Goal: Task Accomplishment & Management: Manage account settings

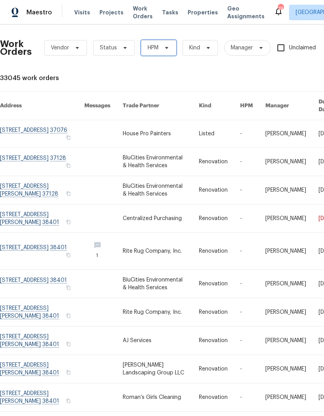
click at [160, 46] on span "HPM" at bounding box center [158, 48] width 35 height 16
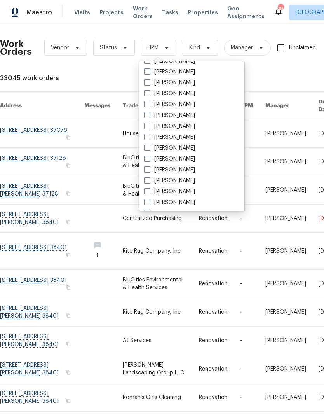
scroll to position [77, 0]
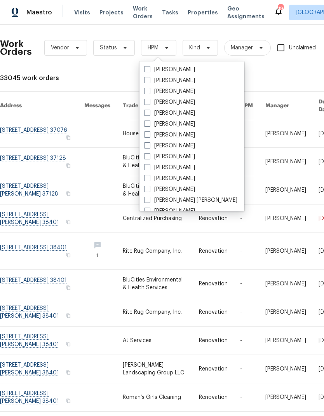
click at [151, 136] on label "[PERSON_NAME]" at bounding box center [169, 135] width 51 height 8
click at [149, 136] on input "[PERSON_NAME]" at bounding box center [146, 133] width 5 height 5
checkbox input "true"
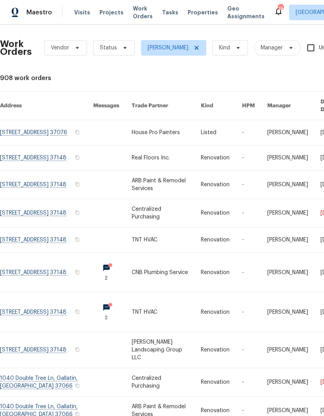
click at [110, 39] on div "Work Orders Vendor Status [PERSON_NAME] Kind Manager Unclaimed ​" at bounding box center [229, 48] width 458 height 34
click at [120, 49] on span at bounding box center [124, 48] width 9 height 6
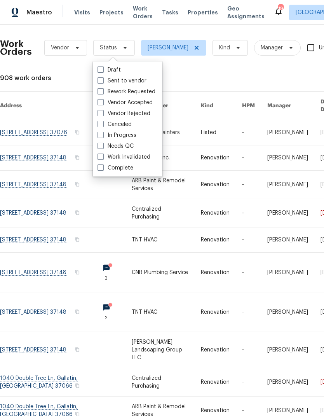
click at [105, 147] on label "Needs QC" at bounding box center [116, 146] width 36 height 8
click at [103, 147] on input "Needs QC" at bounding box center [100, 144] width 5 height 5
checkbox input "true"
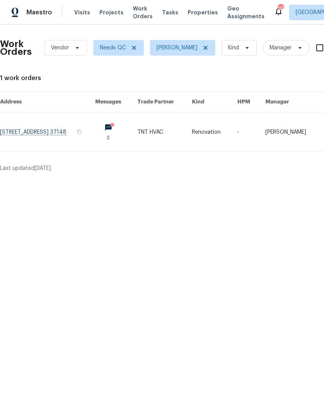
click at [187, 131] on link at bounding box center [165, 131] width 54 height 39
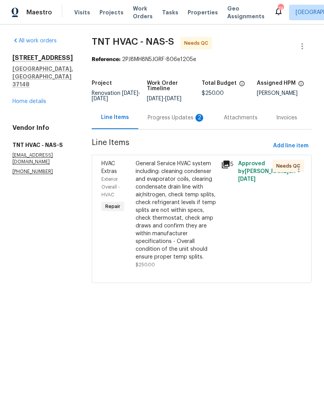
click at [154, 110] on div "Progress Updates 2" at bounding box center [176, 117] width 76 height 23
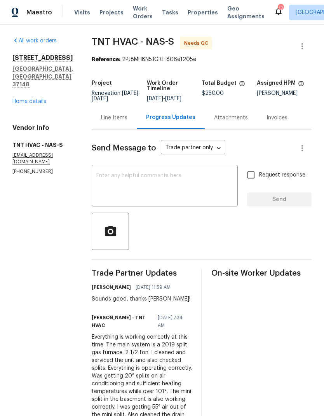
click at [103, 120] on div "Line Items" at bounding box center [114, 118] width 26 height 8
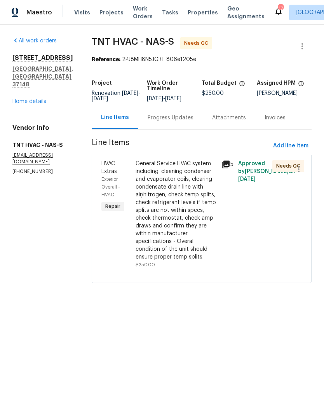
click at [169, 209] on div "General Service HVAC system including: cleaning condenser and evaporator coils,…" at bounding box center [176, 210] width 81 height 101
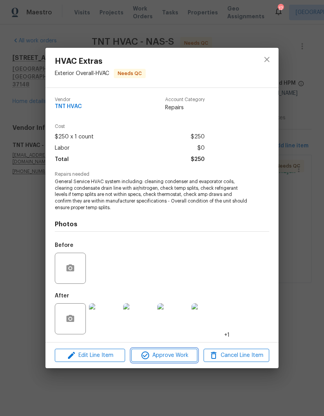
click at [147, 354] on icon "button" at bounding box center [146, 356] width 8 height 8
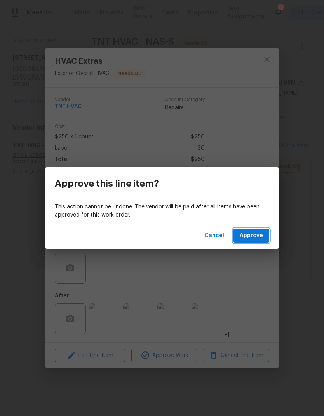
click at [254, 240] on span "Approve" at bounding box center [251, 236] width 23 height 10
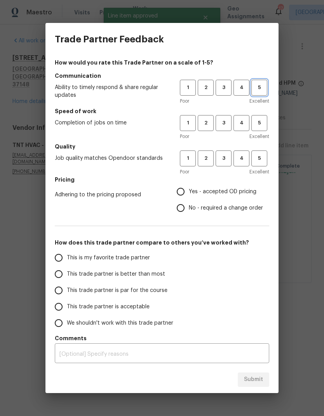
click at [256, 81] on button "5" at bounding box center [260, 88] width 16 height 16
click at [255, 115] on button "5" at bounding box center [260, 123] width 16 height 16
click at [256, 164] on button "5" at bounding box center [260, 159] width 16 height 16
click at [186, 192] on input "Yes - accepted OD pricing" at bounding box center [181, 192] width 16 height 16
radio input "true"
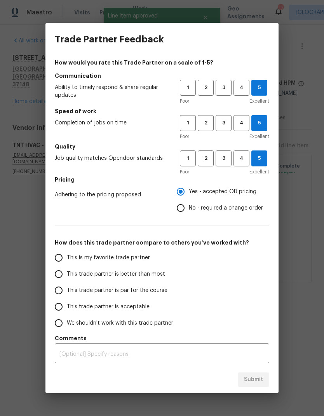
click at [57, 256] on input "This is my favorite trade partner" at bounding box center [59, 258] width 16 height 16
click at [250, 382] on span "Submit" at bounding box center [253, 380] width 19 height 10
radio input "true"
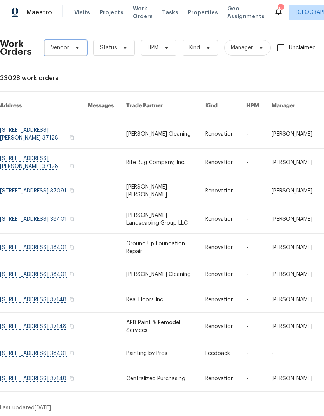
click at [70, 49] on span "Vendor" at bounding box center [65, 48] width 43 height 16
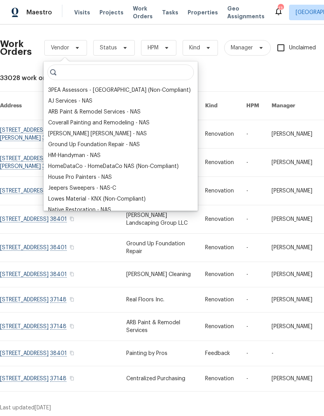
click at [68, 104] on div "AJ Services - NAS" at bounding box center [70, 101] width 44 height 8
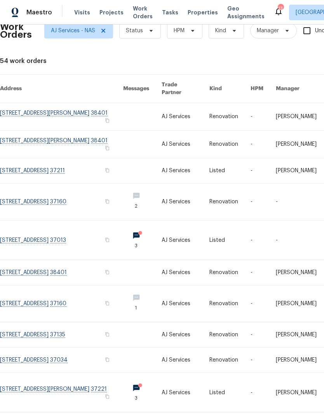
scroll to position [17, 0]
click at [193, 401] on link at bounding box center [186, 392] width 48 height 39
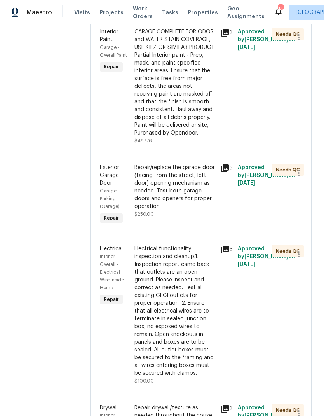
scroll to position [852, 0]
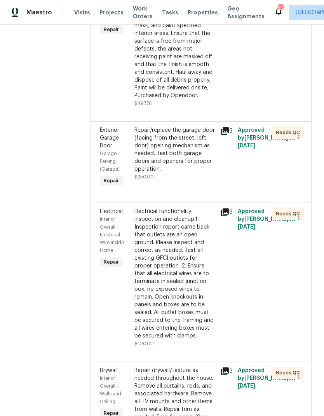
click at [165, 156] on div "Repair/replace the garage door (facing from the street, left door) opening mech…" at bounding box center [176, 149] width 82 height 47
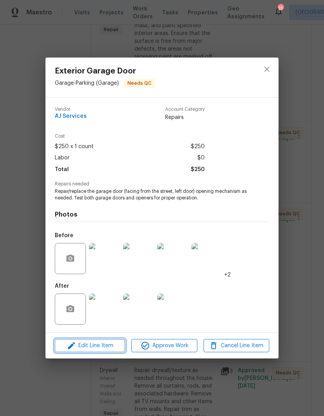
click at [78, 344] on span "Edit Line Item" at bounding box center [90, 346] width 66 height 10
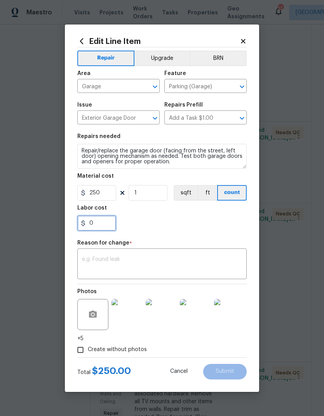
click at [101, 223] on input "0" at bounding box center [96, 224] width 39 height 16
type input "175"
click at [117, 252] on div "x ​" at bounding box center [162, 265] width 170 height 29
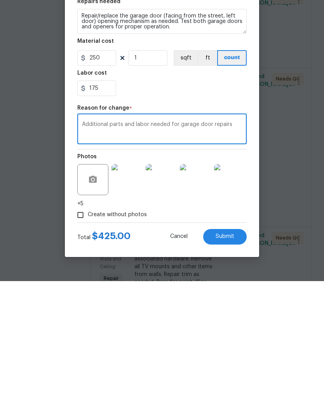
type textarea "Additional parts and labor needed for garage door repairs"
click at [216, 369] on span "Submit" at bounding box center [225, 372] width 19 height 6
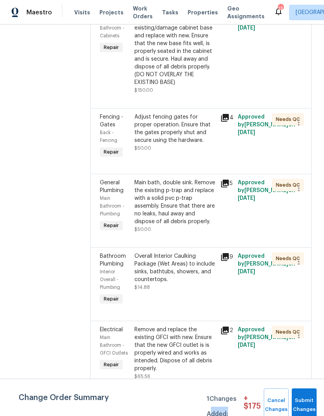
scroll to position [1551, 0]
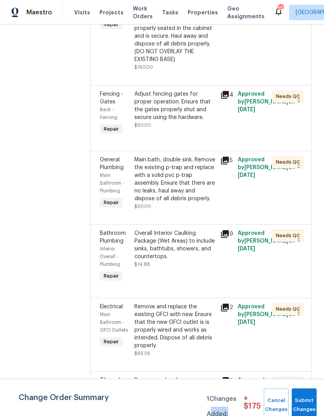
click at [156, 92] on div "Adjust fencing gates for proper operation. Ensure that the gates properly shut …" at bounding box center [176, 105] width 82 height 31
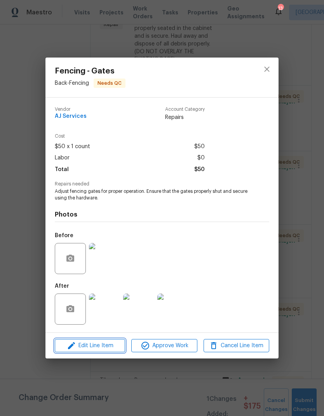
click at [81, 344] on span "Edit Line Item" at bounding box center [90, 346] width 66 height 10
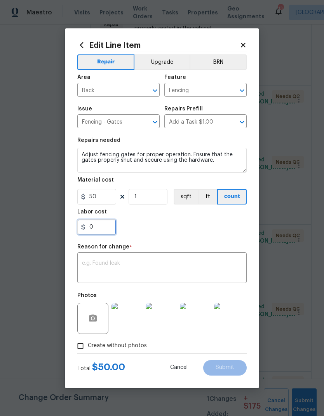
click at [99, 230] on input "0" at bounding box center [96, 227] width 39 height 16
click at [173, 226] on div "2" at bounding box center [162, 227] width 170 height 16
click at [99, 228] on input "2" at bounding box center [96, 227] width 39 height 16
click at [178, 227] on div "2" at bounding box center [162, 227] width 170 height 16
click at [103, 228] on input "2" at bounding box center [96, 227] width 39 height 16
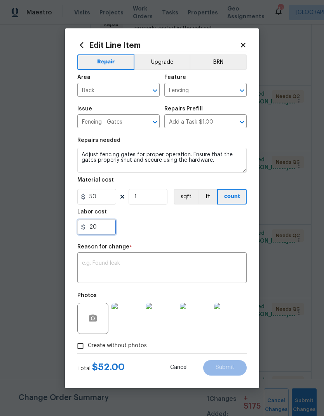
type input "20"
click at [165, 219] on div "Labor cost" at bounding box center [162, 214] width 170 height 10
click at [102, 263] on textarea at bounding box center [162, 269] width 160 height 16
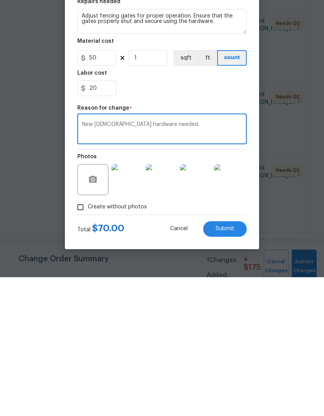
click at [98, 261] on textarea "New gay hardware needed." at bounding box center [162, 269] width 160 height 16
type textarea "New gate hardware needed."
click at [220, 365] on span "Submit" at bounding box center [225, 368] width 19 height 6
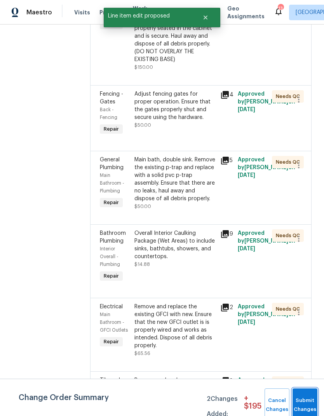
click at [299, 404] on span "Submit Changes" at bounding box center [305, 405] width 17 height 18
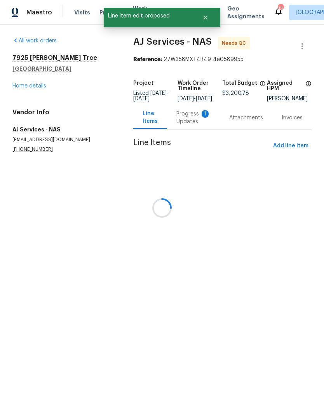
scroll to position [0, 0]
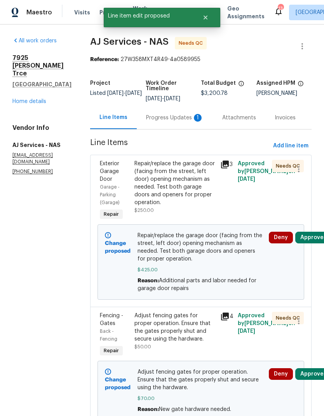
click at [164, 119] on div "Progress Updates 1" at bounding box center [175, 118] width 58 height 8
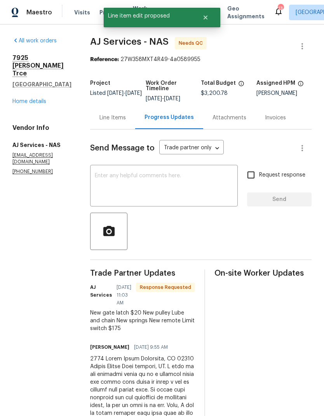
click at [130, 179] on textarea at bounding box center [164, 186] width 138 height 27
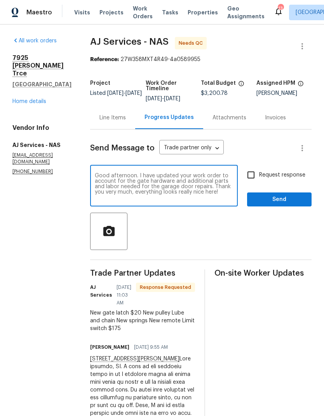
type textarea "Good afternoon. I have updated your work order to account for the gate hardware…"
click at [260, 202] on span "Send" at bounding box center [280, 200] width 52 height 10
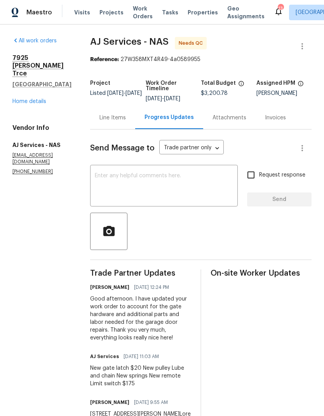
click at [25, 99] on link "Home details" at bounding box center [29, 101] width 34 height 5
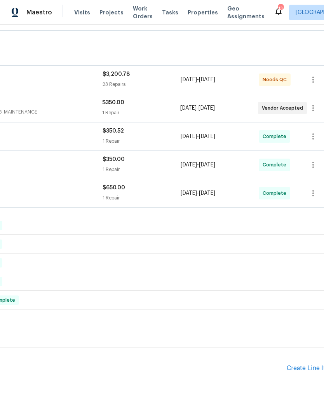
scroll to position [171, 105]
click at [305, 371] on div "Create Line Item" at bounding box center [311, 368] width 48 height 7
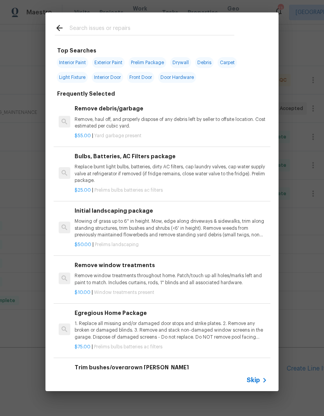
click at [98, 25] on input "text" at bounding box center [152, 29] width 165 height 12
type input "Stairs"
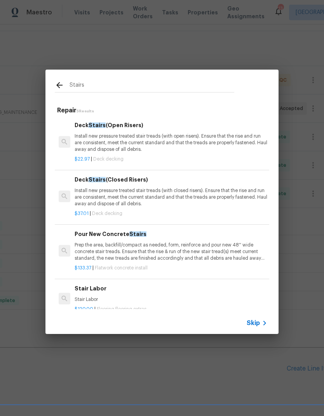
click at [89, 140] on p "Install new pressure treated stair treads (with open risers). Ensure that the r…" at bounding box center [171, 143] width 193 height 20
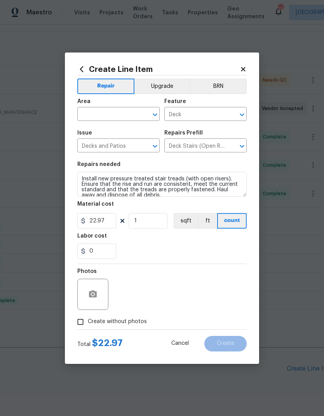
click at [84, 135] on div "Issue" at bounding box center [118, 135] width 82 height 10
click at [89, 113] on input "text" at bounding box center [107, 115] width 61 height 12
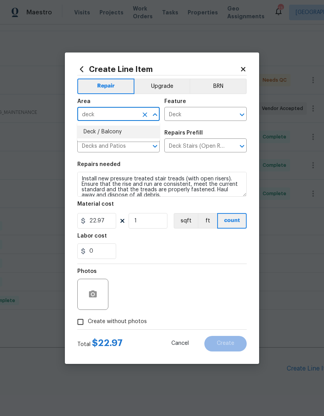
click at [92, 135] on li "Deck / Balcony" at bounding box center [118, 132] width 82 height 13
type input "Deck / Balcony"
click at [137, 245] on div "0" at bounding box center [162, 252] width 170 height 16
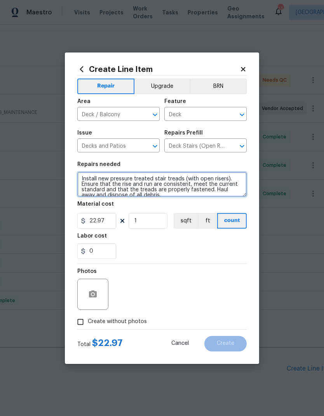
click at [87, 177] on textarea "Install new pressure treated stair treads (with open risers). Ensure that the r…" at bounding box center [162, 184] width 170 height 25
click at [87, 179] on textarea "Install new pressure treated stair treads (with open risers). Ensure that the r…" at bounding box center [162, 184] width 170 height 25
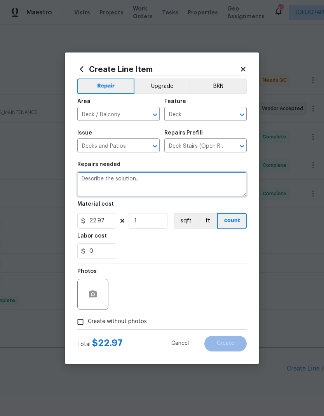
scroll to position [0, 0]
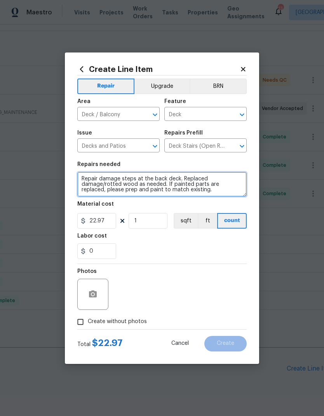
type textarea "Repair damage steps at the back deck. Replaced damage/rotted wood as needed. If…"
click at [137, 246] on div "0" at bounding box center [162, 252] width 170 height 16
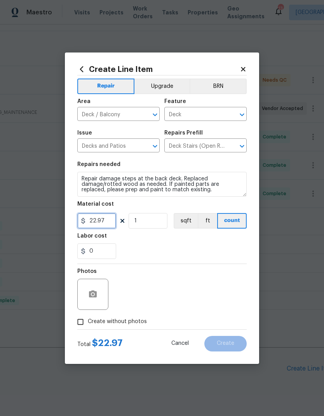
click at [109, 220] on input "22.97" at bounding box center [96, 221] width 39 height 16
type input "250"
click at [135, 244] on div "0" at bounding box center [162, 252] width 170 height 16
click at [94, 301] on button "button" at bounding box center [93, 294] width 19 height 19
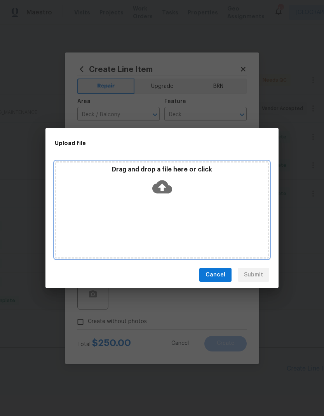
click at [166, 184] on icon at bounding box center [163, 187] width 20 height 13
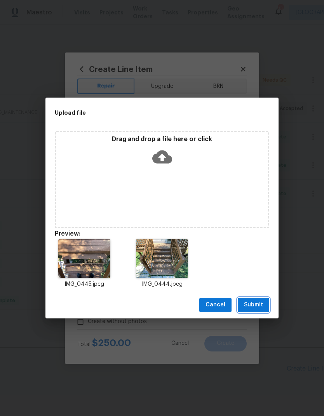
click at [258, 307] on span "Submit" at bounding box center [253, 305] width 19 height 10
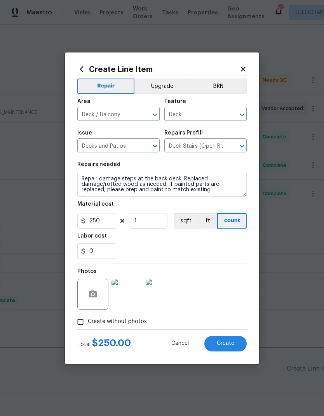
click at [231, 340] on button "Create" at bounding box center [226, 344] width 42 height 16
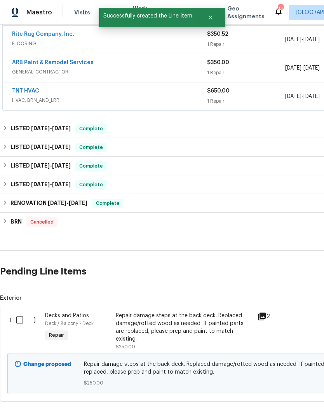
scroll to position [268, 0]
click at [18, 320] on input "checkbox" at bounding box center [23, 320] width 22 height 16
checkbox input "true"
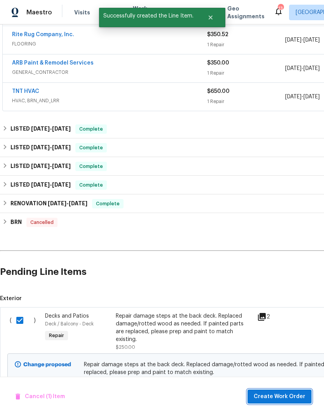
click at [290, 400] on span "Create Work Order" at bounding box center [280, 397] width 52 height 10
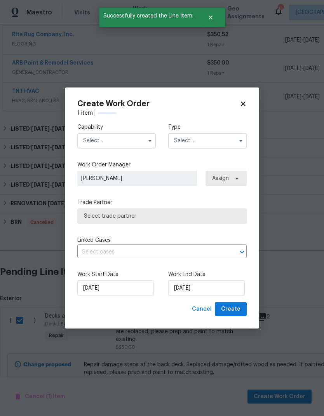
click at [91, 134] on input "text" at bounding box center [116, 141] width 79 height 16
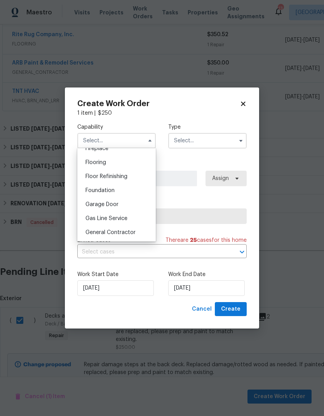
scroll to position [314, 0]
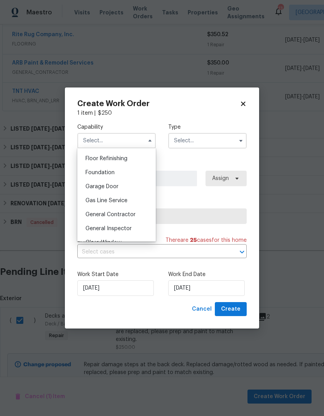
click at [94, 215] on span "General Contractor" at bounding box center [111, 214] width 50 height 5
type input "General Contractor"
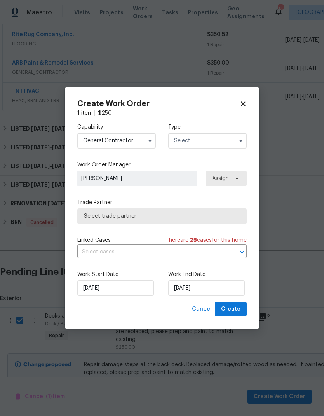
click at [234, 133] on input "text" at bounding box center [207, 141] width 79 height 16
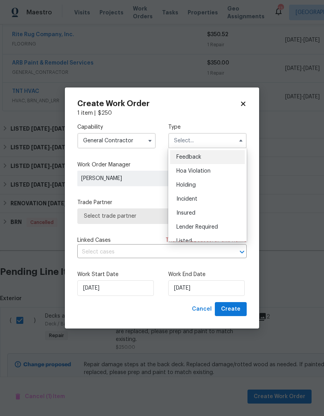
click at [210, 236] on div "Listed" at bounding box center [207, 241] width 75 height 14
type input "Listed"
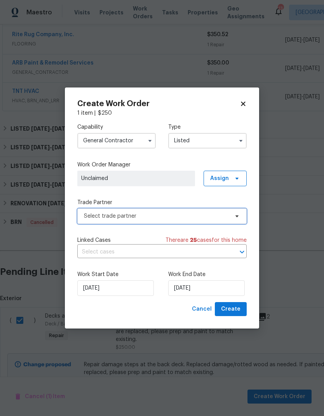
click at [211, 213] on span "Select trade partner" at bounding box center [156, 216] width 145 height 8
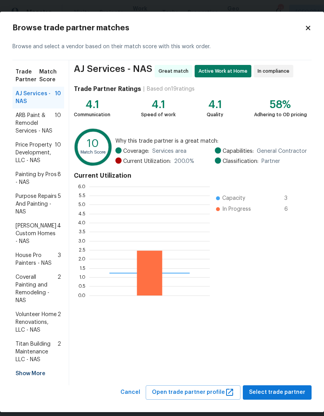
scroll to position [109, 121]
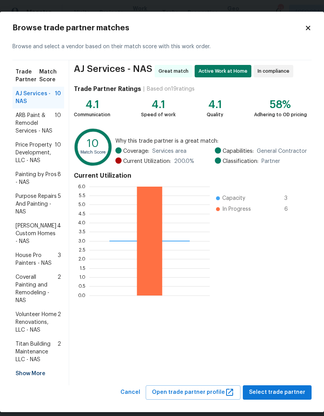
click at [30, 254] on span "House Pro Painters - NAS" at bounding box center [37, 260] width 42 height 16
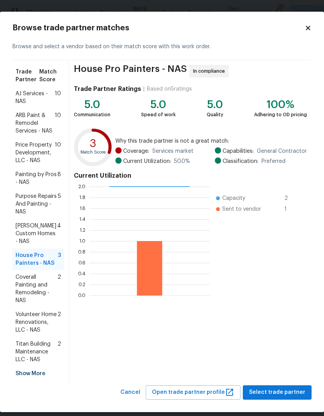
click at [310, 30] on icon at bounding box center [308, 28] width 4 height 4
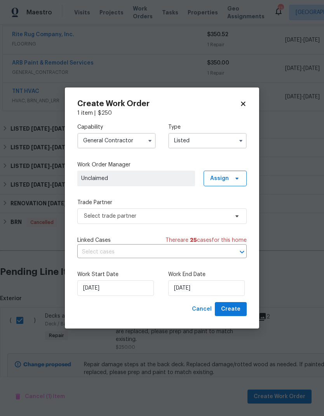
click at [242, 110] on div "1 item | $ 250" at bounding box center [162, 113] width 170 height 8
click at [245, 104] on icon at bounding box center [243, 104] width 4 height 4
checkbox input "false"
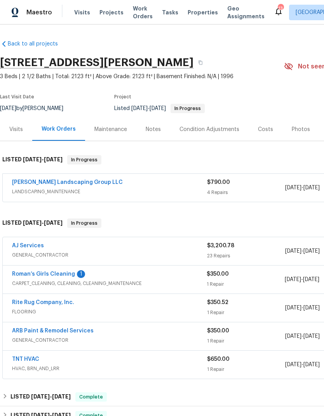
scroll to position [0, 0]
click at [298, 125] on div "Photos" at bounding box center [301, 129] width 37 height 23
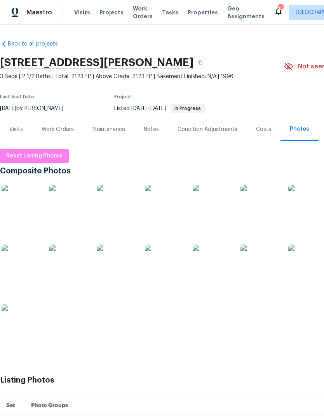
click at [245, 214] on img at bounding box center [260, 204] width 39 height 39
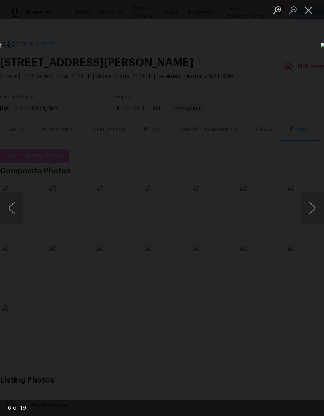
click at [314, 11] on button "Close lightbox" at bounding box center [309, 10] width 16 height 14
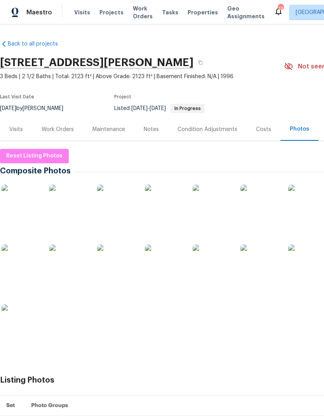
click at [18, 196] on img at bounding box center [21, 204] width 39 height 39
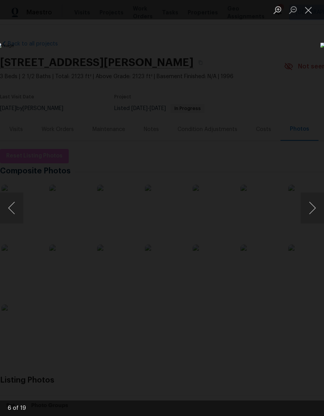
click at [313, 211] on button "Next image" at bounding box center [312, 208] width 23 height 31
click at [316, 212] on button "Next image" at bounding box center [312, 208] width 23 height 31
click at [312, 213] on button "Next image" at bounding box center [312, 208] width 23 height 31
click at [312, 212] on button "Next image" at bounding box center [312, 208] width 23 height 31
click at [311, 213] on button "Next image" at bounding box center [312, 208] width 23 height 31
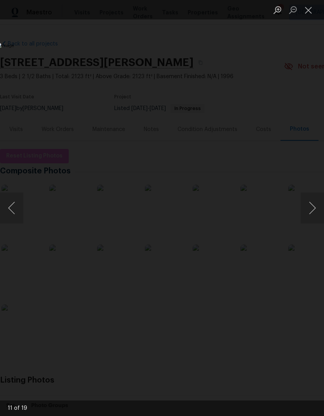
click at [311, 216] on button "Next image" at bounding box center [312, 208] width 23 height 31
click at [15, 207] on button "Previous image" at bounding box center [11, 208] width 23 height 31
click at [12, 212] on button "Previous image" at bounding box center [11, 208] width 23 height 31
click at [311, 219] on button "Next image" at bounding box center [312, 208] width 23 height 31
click at [314, 216] on button "Next image" at bounding box center [312, 208] width 23 height 31
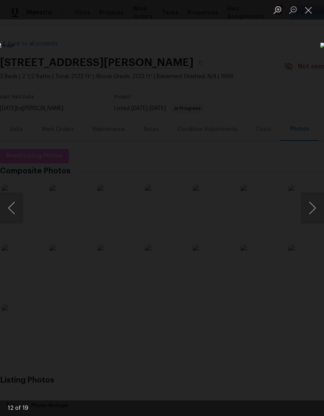
click at [314, 214] on button "Next image" at bounding box center [312, 208] width 23 height 31
click at [315, 212] on button "Next image" at bounding box center [312, 208] width 23 height 31
click at [315, 214] on button "Next image" at bounding box center [312, 208] width 23 height 31
click at [317, 214] on button "Next image" at bounding box center [312, 208] width 23 height 31
click at [16, 210] on button "Previous image" at bounding box center [11, 208] width 23 height 31
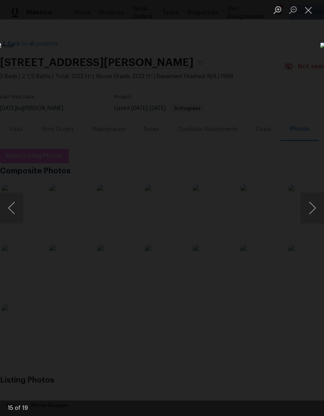
click at [312, 212] on button "Next image" at bounding box center [312, 208] width 23 height 31
click at [315, 212] on button "Next image" at bounding box center [312, 208] width 23 height 31
click at [315, 213] on button "Next image" at bounding box center [312, 208] width 23 height 31
click at [315, 215] on button "Next image" at bounding box center [312, 208] width 23 height 31
click at [315, 216] on button "Next image" at bounding box center [312, 208] width 23 height 31
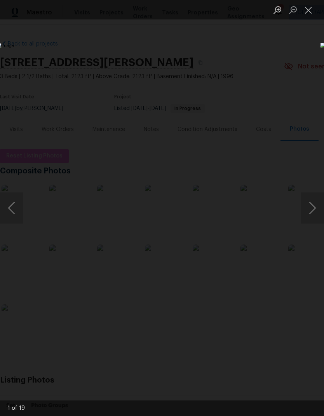
click at [315, 214] on button "Next image" at bounding box center [312, 208] width 23 height 31
click at [315, 216] on button "Next image" at bounding box center [312, 208] width 23 height 31
click at [315, 11] on button "Close lightbox" at bounding box center [309, 10] width 16 height 14
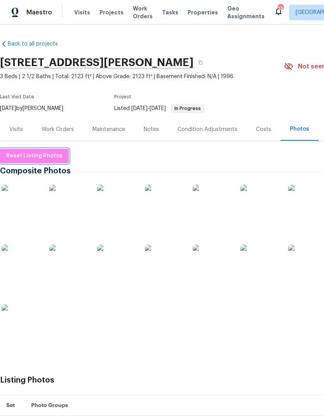
click at [34, 149] on button "Reset Listing Photos" at bounding box center [34, 156] width 69 height 14
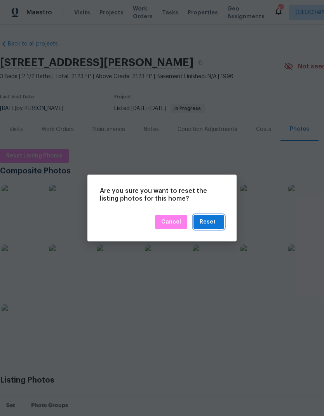
click at [214, 221] on div "Reset" at bounding box center [208, 222] width 16 height 10
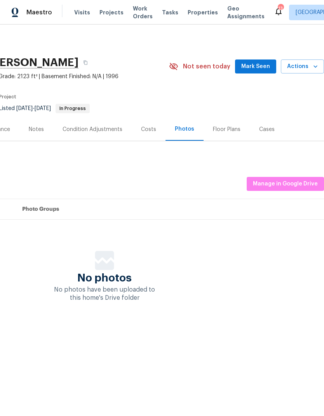
scroll to position [0, 115]
click at [308, 182] on span "Manage in Google Drive" at bounding box center [285, 184] width 65 height 10
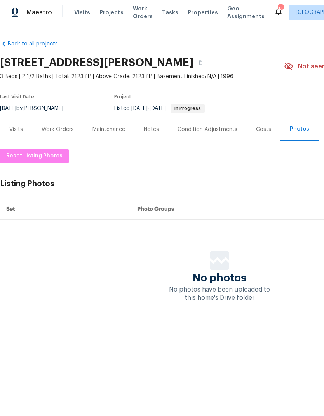
scroll to position [0, 0]
click at [56, 128] on div "Work Orders" at bounding box center [58, 130] width 32 height 8
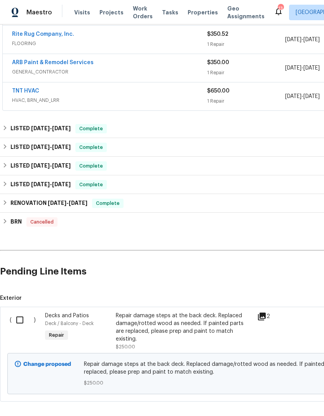
scroll to position [268, 0]
click at [25, 319] on input "checkbox" at bounding box center [23, 320] width 22 height 16
checkbox input "true"
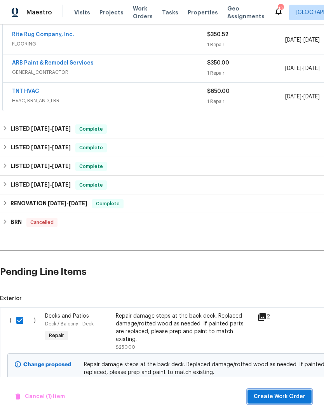
click at [278, 394] on span "Create Work Order" at bounding box center [280, 397] width 52 height 10
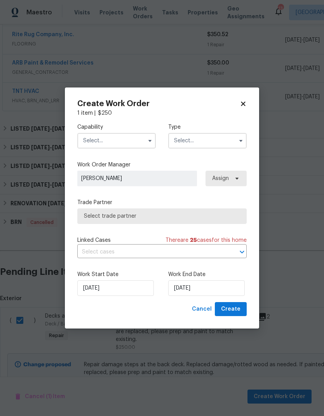
click at [94, 135] on input "text" at bounding box center [116, 141] width 79 height 16
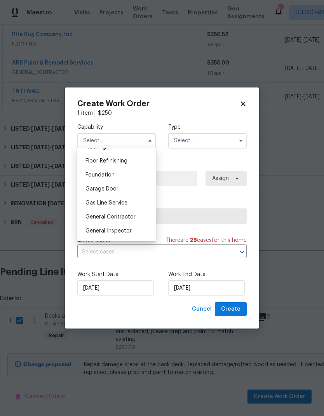
scroll to position [317, 0]
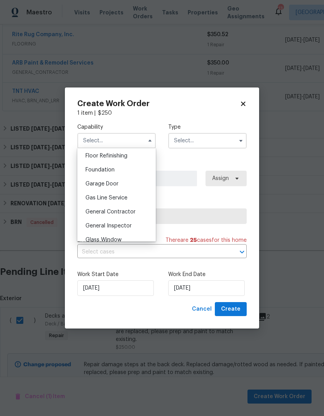
click at [99, 212] on span "General Contractor" at bounding box center [111, 211] width 50 height 5
type input "General Contractor"
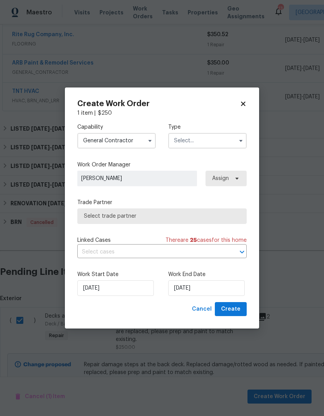
click at [224, 146] on input "text" at bounding box center [207, 141] width 79 height 16
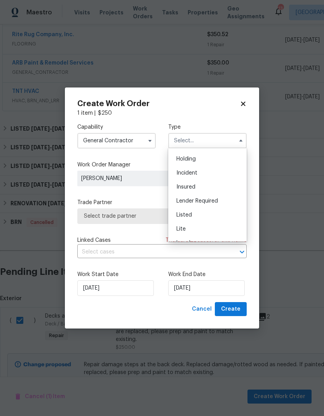
scroll to position [26, 0]
click at [215, 218] on div "Listed" at bounding box center [207, 216] width 75 height 14
type input "Listed"
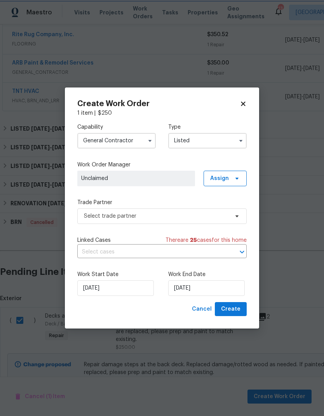
scroll to position [0, 0]
click at [228, 175] on span "Assign" at bounding box center [219, 179] width 19 height 8
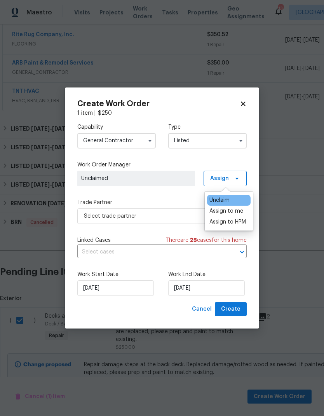
click at [219, 223] on div "Assign to HPM" at bounding box center [228, 222] width 37 height 8
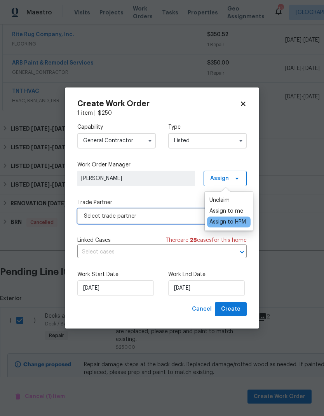
click at [98, 213] on span "Select trade partner" at bounding box center [156, 216] width 145 height 8
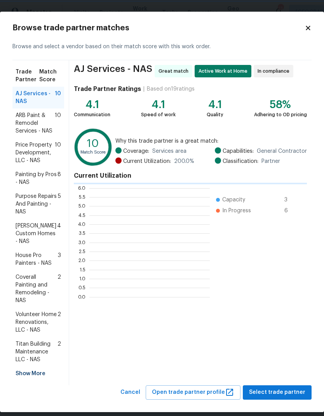
scroll to position [1, 1]
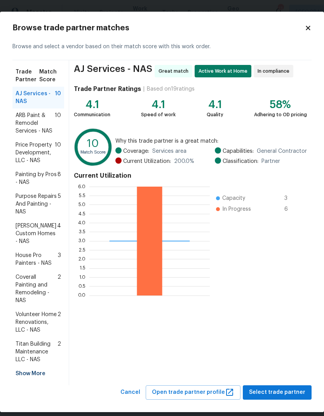
click at [31, 176] on span "Painting by Pros - NAS" at bounding box center [37, 179] width 42 height 16
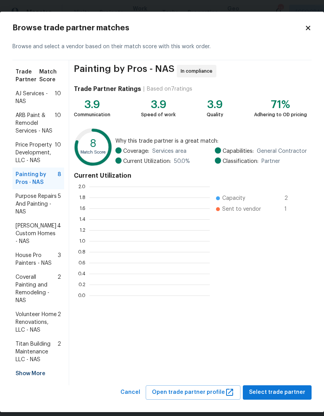
scroll to position [109, 121]
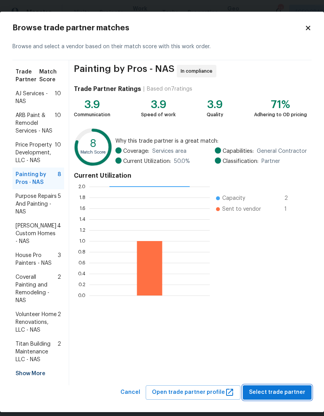
click at [279, 388] on span "Select trade partner" at bounding box center [277, 393] width 56 height 10
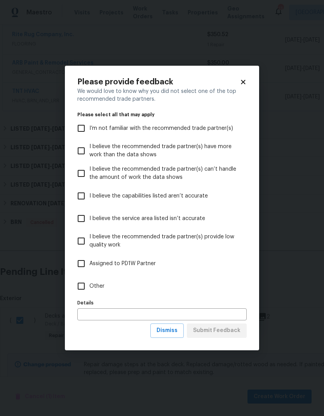
click at [82, 282] on input "Other" at bounding box center [81, 286] width 16 height 16
checkbox input "true"
click at [229, 331] on span "Submit Feedback" at bounding box center [216, 331] width 47 height 10
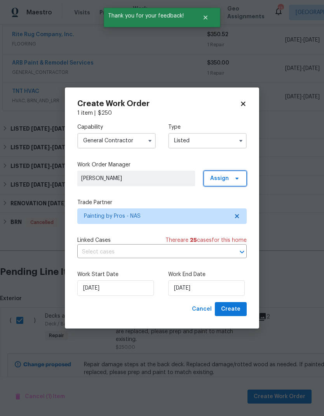
click at [228, 177] on span "Assign" at bounding box center [219, 179] width 19 height 8
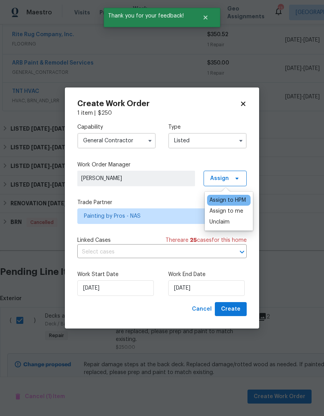
click at [216, 209] on div "Assign to me" at bounding box center [227, 211] width 34 height 8
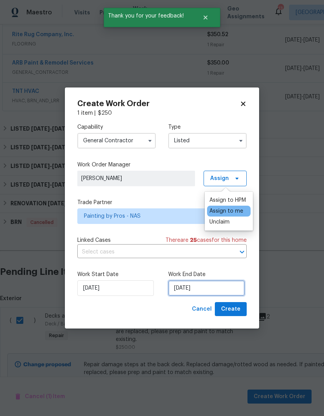
click at [238, 288] on input "[DATE]" at bounding box center [206, 289] width 77 height 16
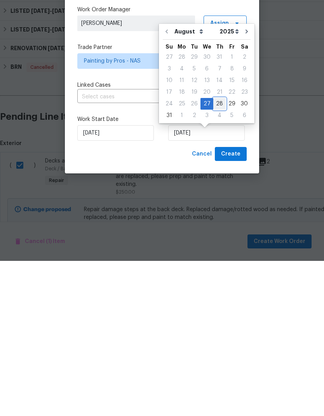
click at [214, 254] on div "28" at bounding box center [220, 259] width 12 height 11
type input "[DATE]"
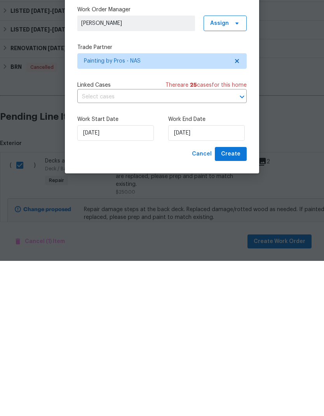
scroll to position [31, 0]
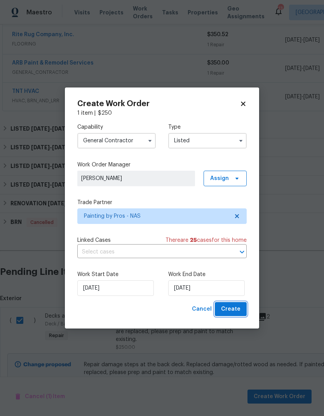
click at [229, 309] on span "Create" at bounding box center [230, 310] width 19 height 10
checkbox input "false"
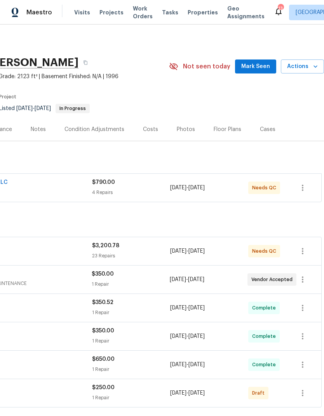
scroll to position [0, 0]
click at [133, 14] on span "Work Orders" at bounding box center [143, 13] width 20 height 16
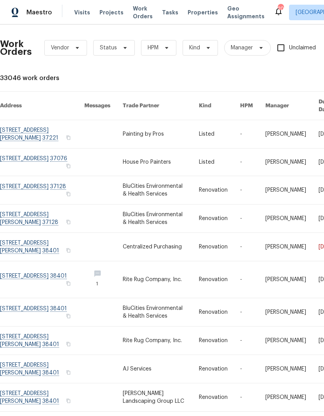
click at [137, 124] on link at bounding box center [161, 134] width 76 height 28
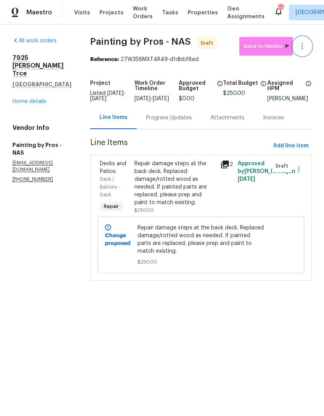
click at [302, 40] on button "button" at bounding box center [302, 46] width 19 height 19
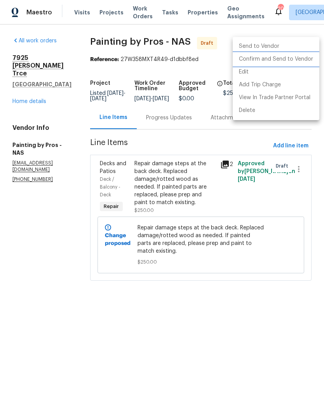
click at [275, 59] on li "Confirm and Send to Vendor" at bounding box center [276, 59] width 87 height 13
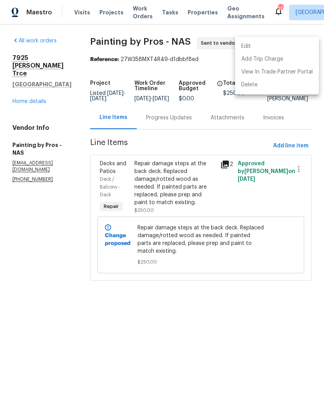
click at [180, 124] on div at bounding box center [162, 208] width 324 height 416
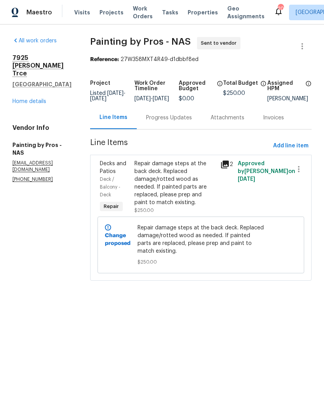
click at [189, 122] on div "Progress Updates" at bounding box center [169, 118] width 46 height 8
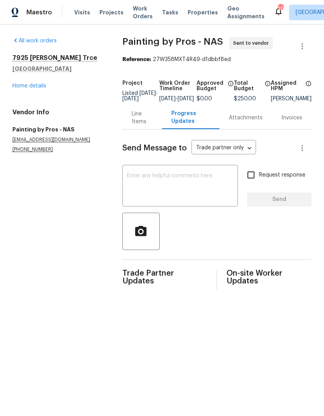
click at [151, 191] on textarea at bounding box center [180, 186] width 106 height 27
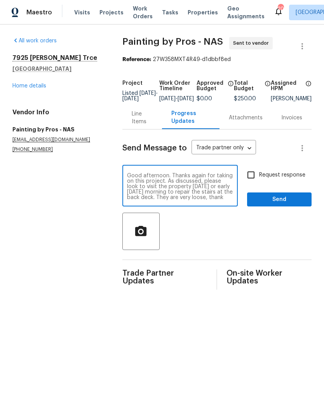
type textarea "Good afternoon. Thanks again for taking on this project. As discussed, please l…"
click at [254, 179] on input "Request response" at bounding box center [251, 175] width 16 height 16
checkbox input "true"
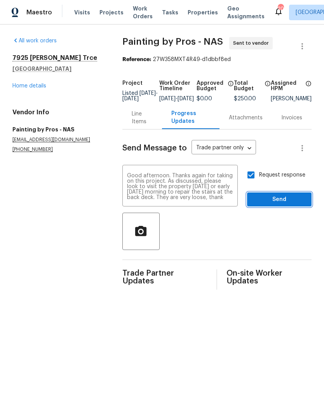
click at [274, 204] on span "Send" at bounding box center [280, 200] width 52 height 10
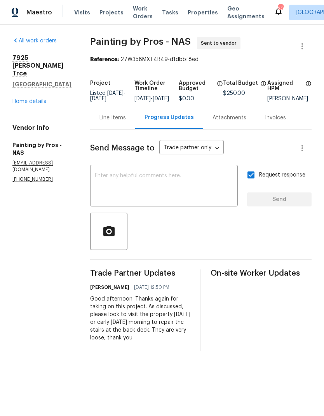
click at [137, 16] on span "Work Orders" at bounding box center [143, 13] width 20 height 16
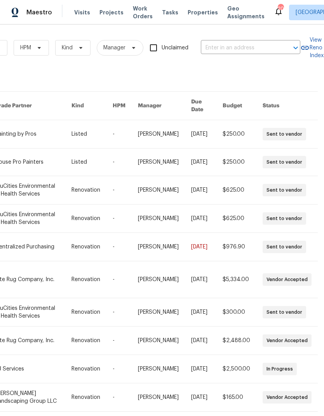
click at [252, 52] on input "text" at bounding box center [240, 48] width 78 height 12
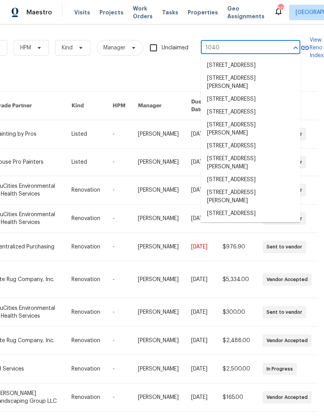
type input "1040 d"
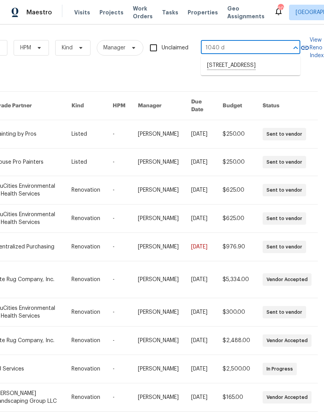
click at [226, 63] on li "1040 Double Tree Ln, Gallatin, TN 37066" at bounding box center [251, 65] width 100 height 13
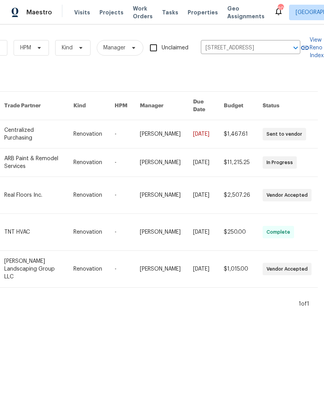
click at [30, 181] on link at bounding box center [39, 195] width 70 height 37
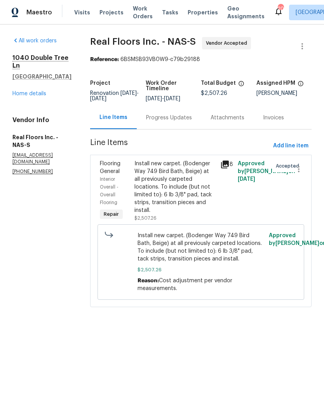
click at [175, 122] on div "Progress Updates" at bounding box center [169, 117] width 65 height 23
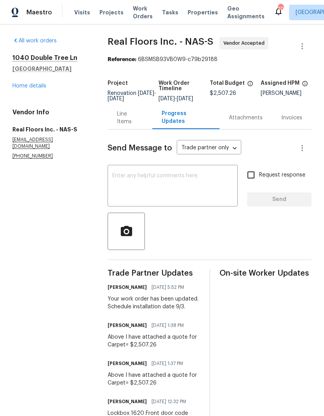
click at [142, 179] on textarea at bounding box center [172, 186] width 121 height 27
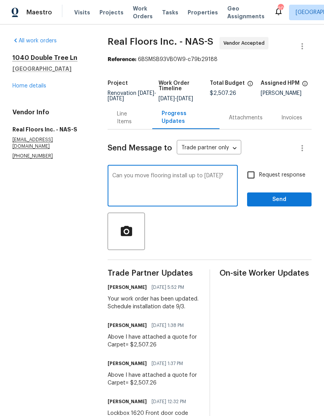
type textarea "Can you move flooring install up to Friday 8/29?"
click at [265, 179] on span "Request response" at bounding box center [282, 175] width 46 height 8
click at [259, 182] on input "Request response" at bounding box center [251, 175] width 16 height 16
checkbox input "true"
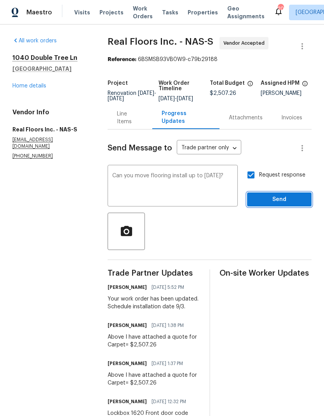
click at [265, 205] on span "Send" at bounding box center [280, 200] width 52 height 10
